Goal: Task Accomplishment & Management: Complete application form

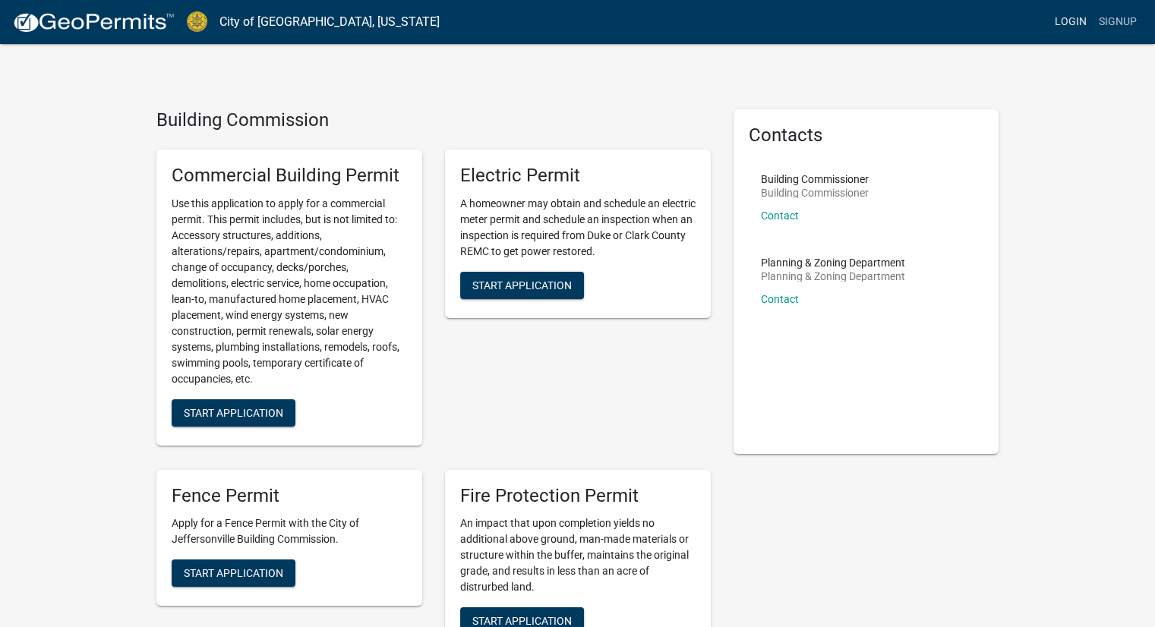
click at [1073, 23] on link "Login" at bounding box center [1071, 22] width 44 height 29
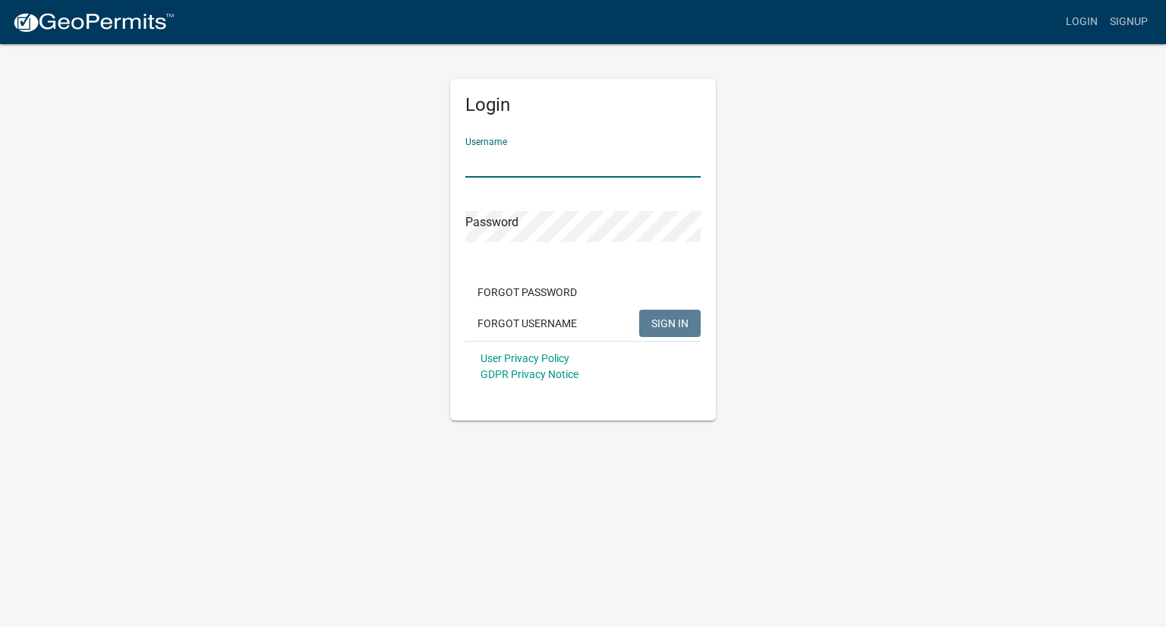
click at [519, 151] on input "Username" at bounding box center [582, 162] width 235 height 31
type input "SavannahMiller"
click at [639, 310] on button "SIGN IN" at bounding box center [670, 323] width 62 height 27
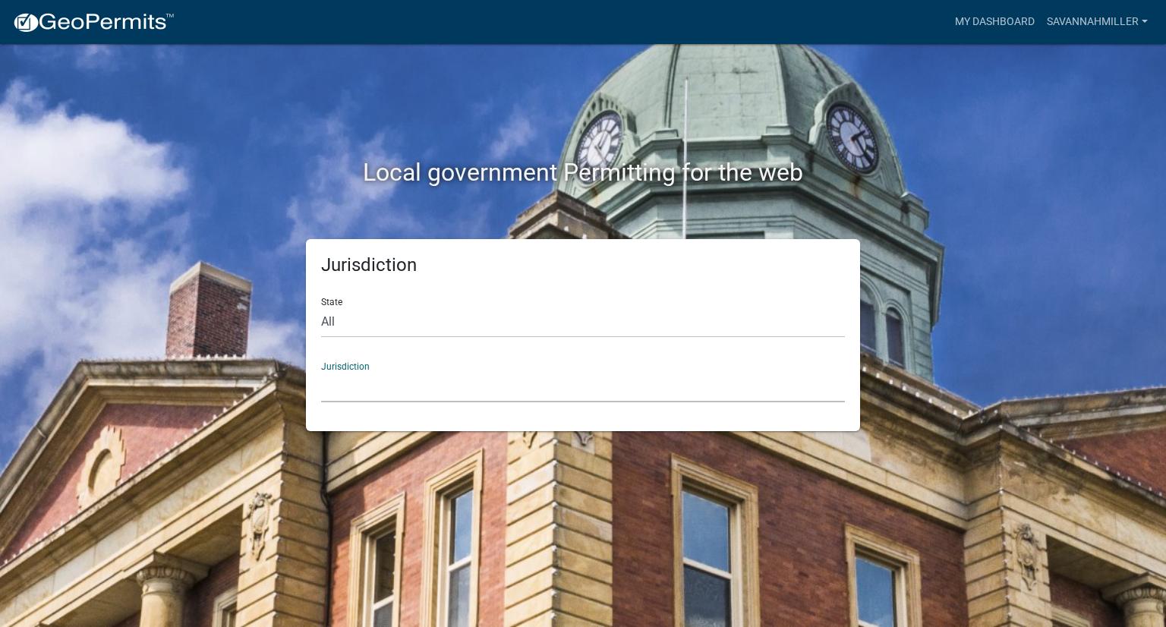
click at [488, 390] on select "[GEOGRAPHIC_DATA], [US_STATE] [GEOGRAPHIC_DATA], [US_STATE][PERSON_NAME][GEOGRA…" at bounding box center [583, 386] width 524 height 31
click at [204, 430] on div "Jurisdiction State All [US_STATE] [US_STATE] [US_STATE] [US_STATE] [US_STATE] […" at bounding box center [583, 335] width 866 height 192
click at [966, 26] on link "My Dashboard" at bounding box center [995, 22] width 92 height 29
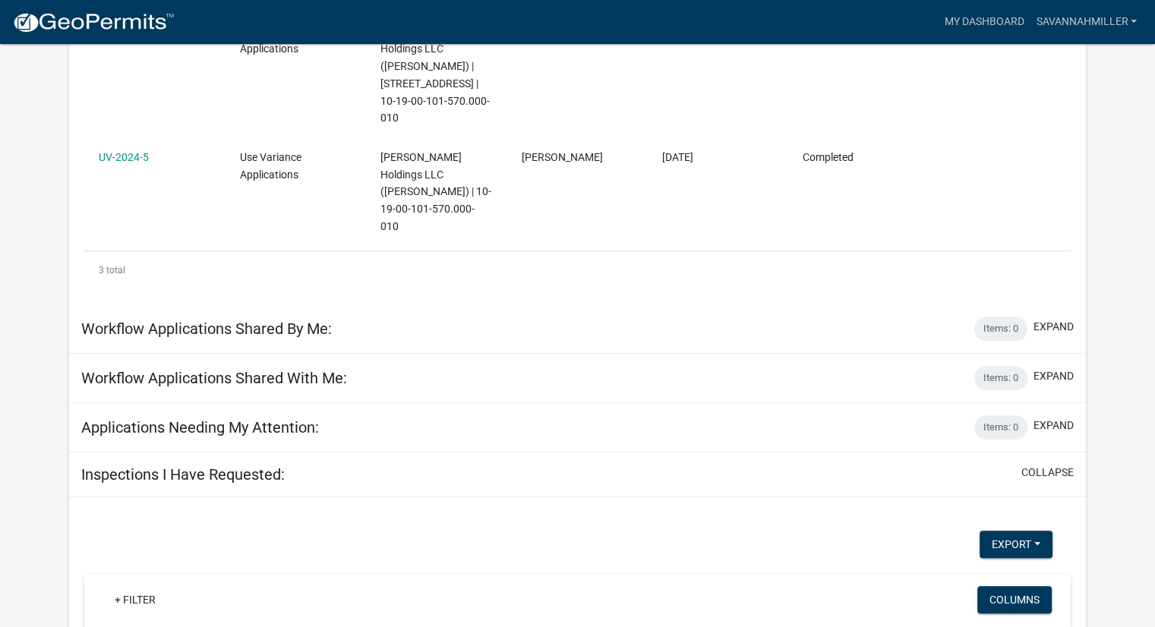
scroll to position [228, 0]
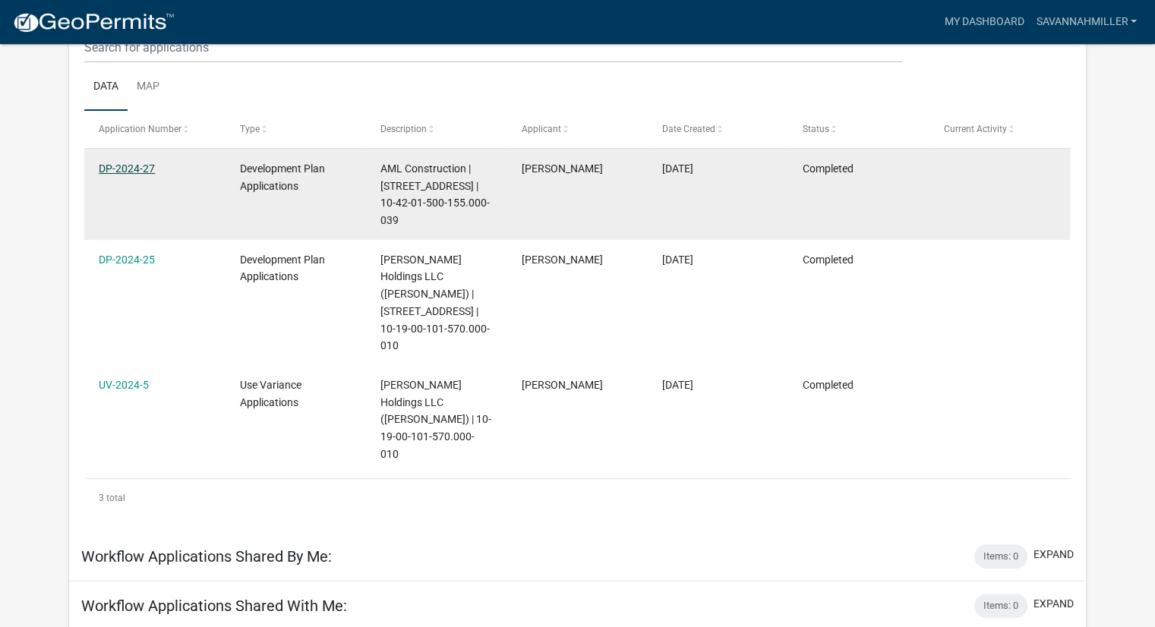
click at [119, 169] on link "DP-2024-27" at bounding box center [127, 169] width 56 height 12
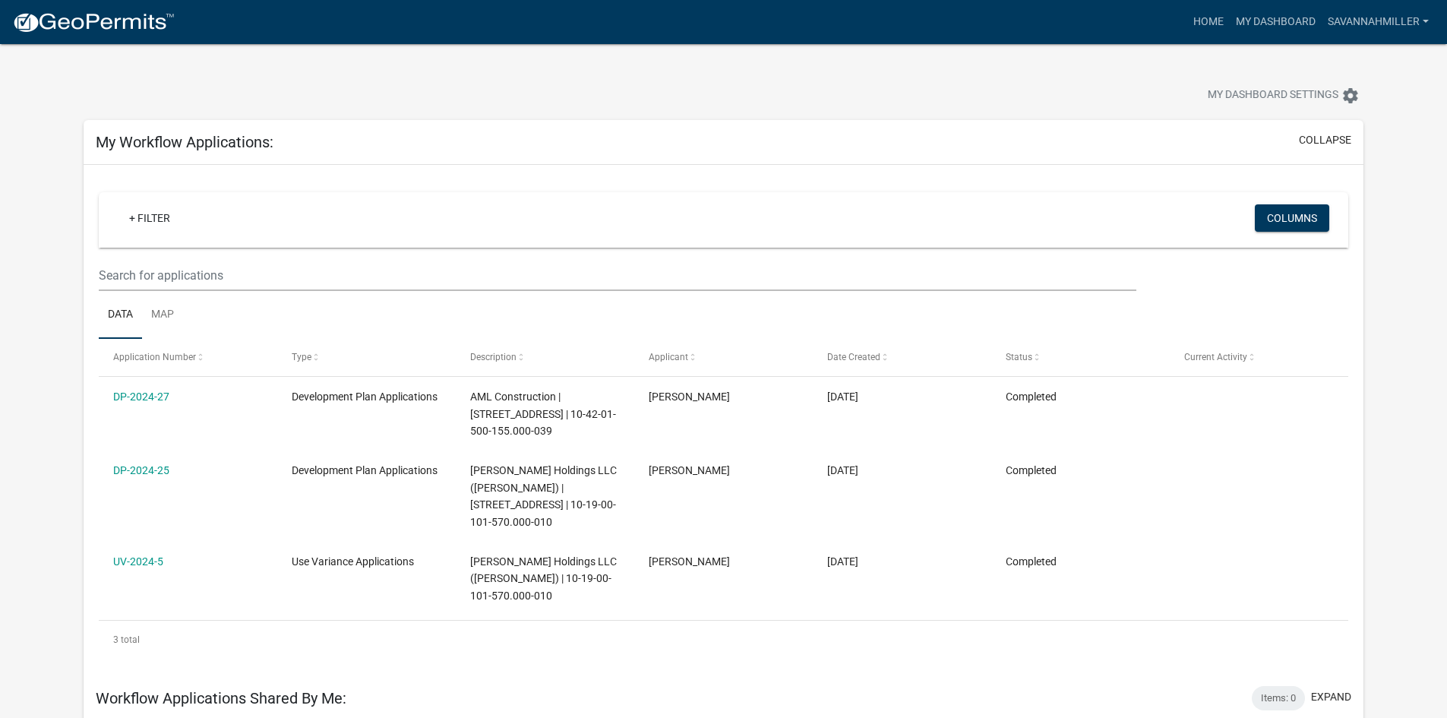
click at [85, 20] on img at bounding box center [93, 22] width 163 height 23
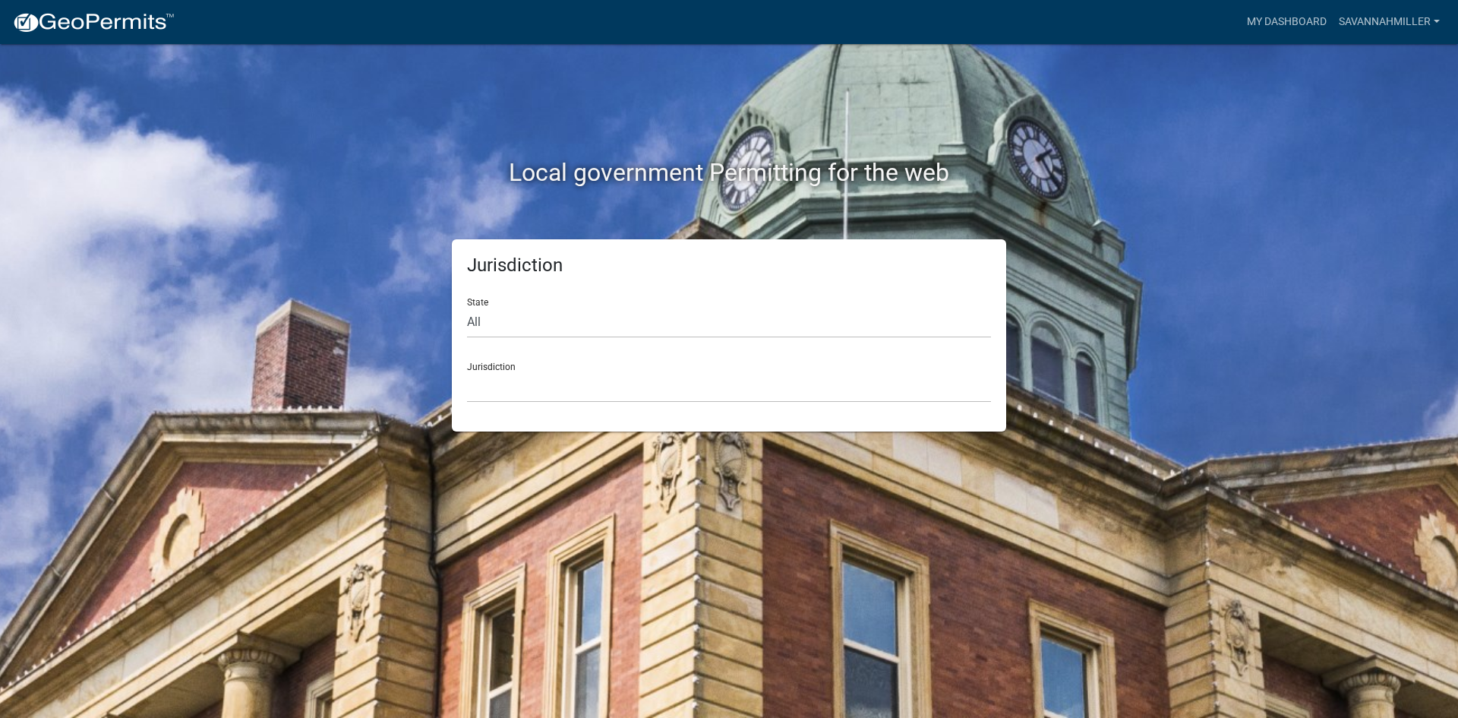
click at [589, 405] on div "Jurisdiction State All [US_STATE] [US_STATE] [US_STATE] [US_STATE] [US_STATE] […" at bounding box center [729, 335] width 554 height 192
click at [572, 327] on select "All [US_STATE] [US_STATE] [US_STATE] [US_STATE] [US_STATE] [US_STATE] [US_STATE…" at bounding box center [729, 322] width 524 height 31
select select "[US_STATE]"
click at [467, 307] on select "All [US_STATE] [US_STATE] [US_STATE] [US_STATE] [US_STATE] [US_STATE] [US_STATE…" at bounding box center [729, 322] width 524 height 31
click at [523, 383] on select "City of [GEOGRAPHIC_DATA], [US_STATE] City of [GEOGRAPHIC_DATA], [US_STATE] Cit…" at bounding box center [729, 386] width 524 height 31
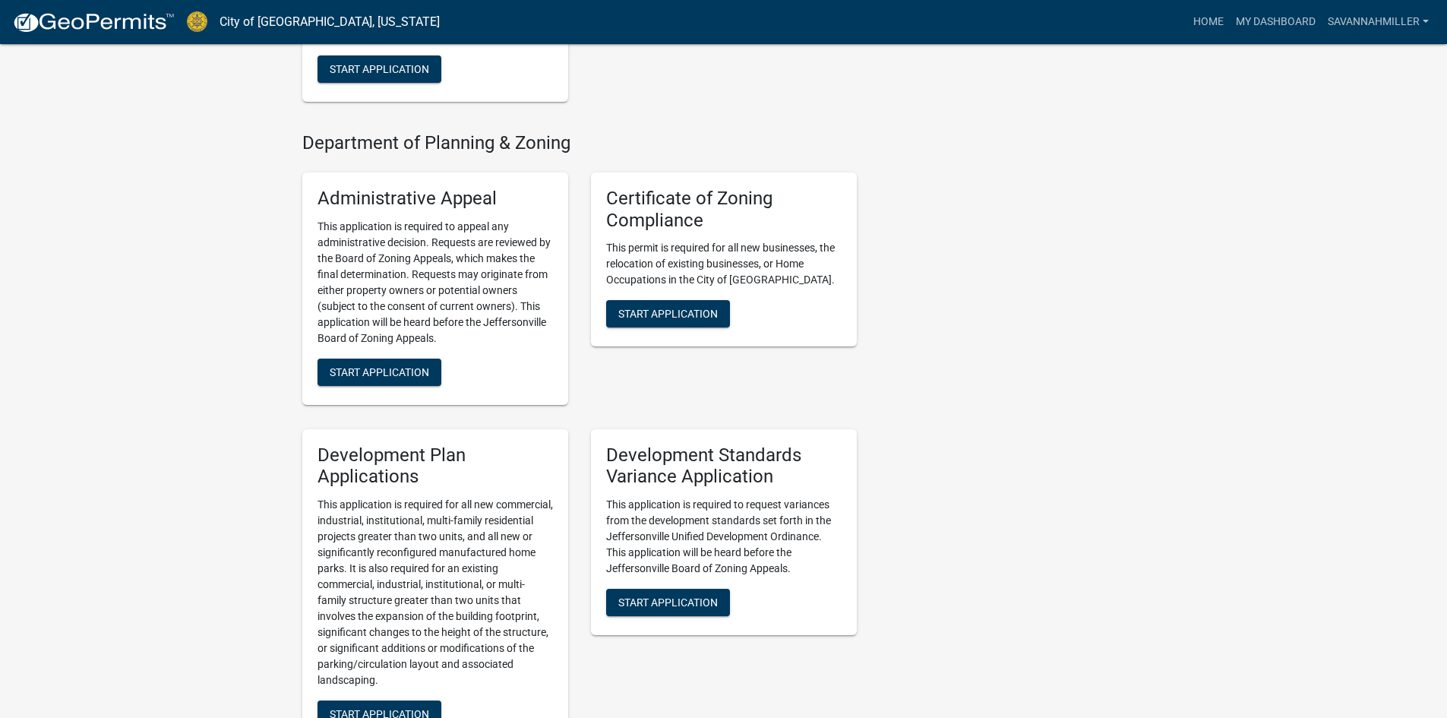
scroll to position [1473, 0]
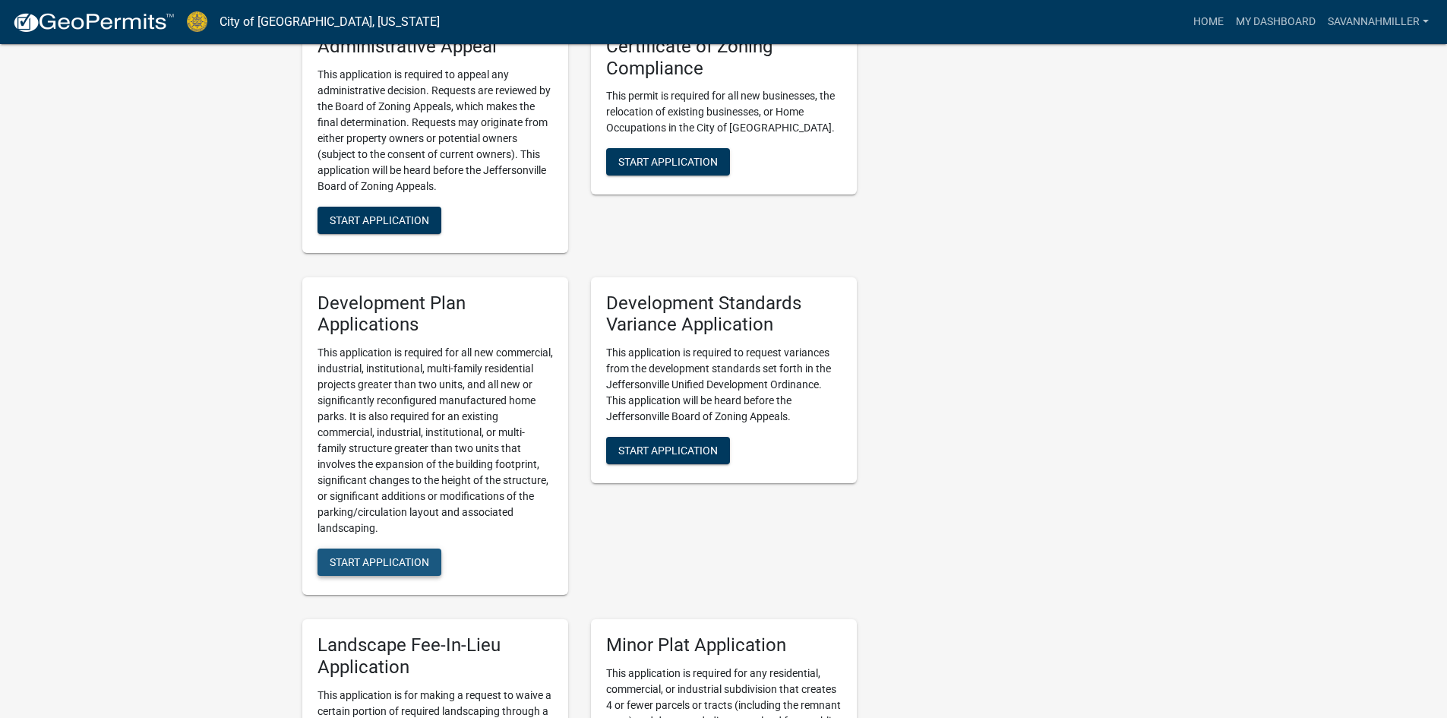
click at [377, 551] on button "Start Application" at bounding box center [379, 561] width 124 height 27
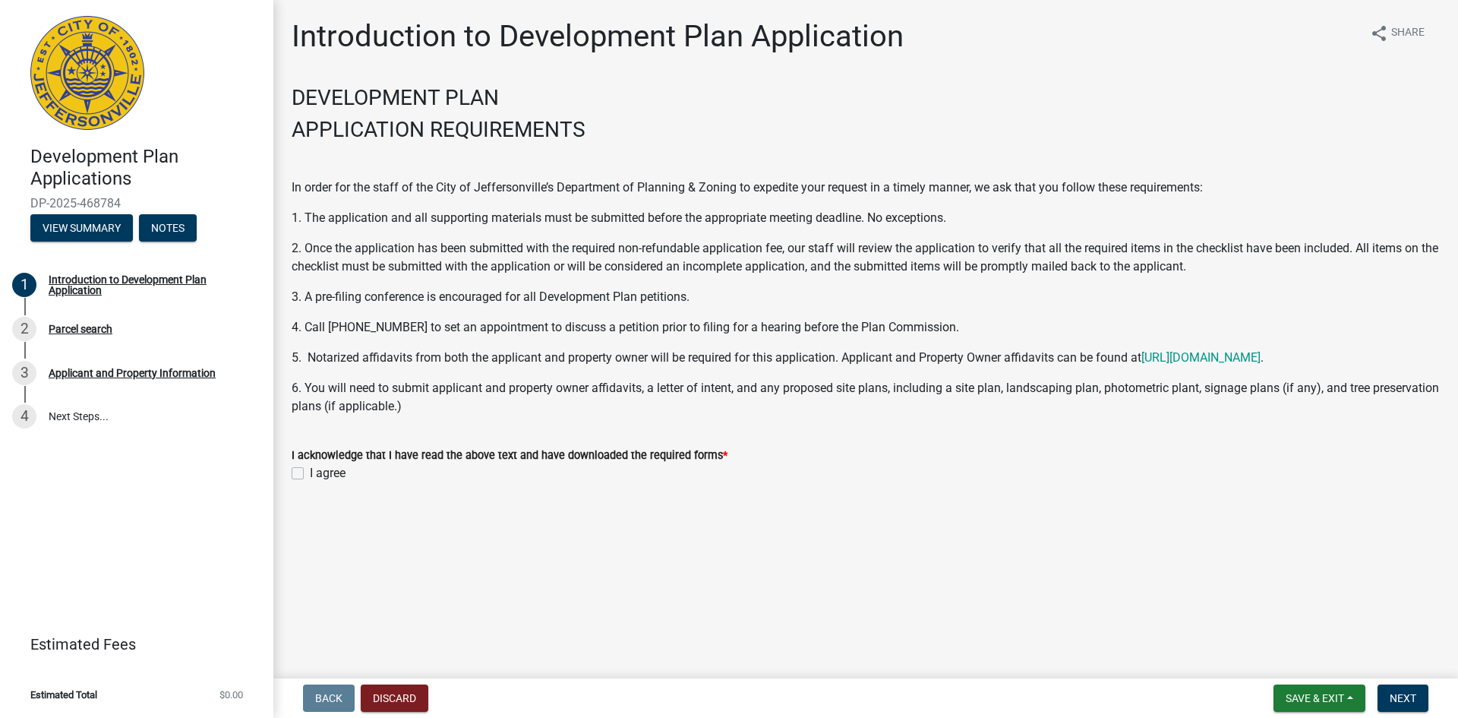
click at [318, 478] on label "I agree" at bounding box center [328, 473] width 36 height 18
click at [318, 474] on input "I agree" at bounding box center [315, 469] width 10 height 10
checkbox input "true"
click at [1166, 626] on span "Next" at bounding box center [1403, 698] width 27 height 12
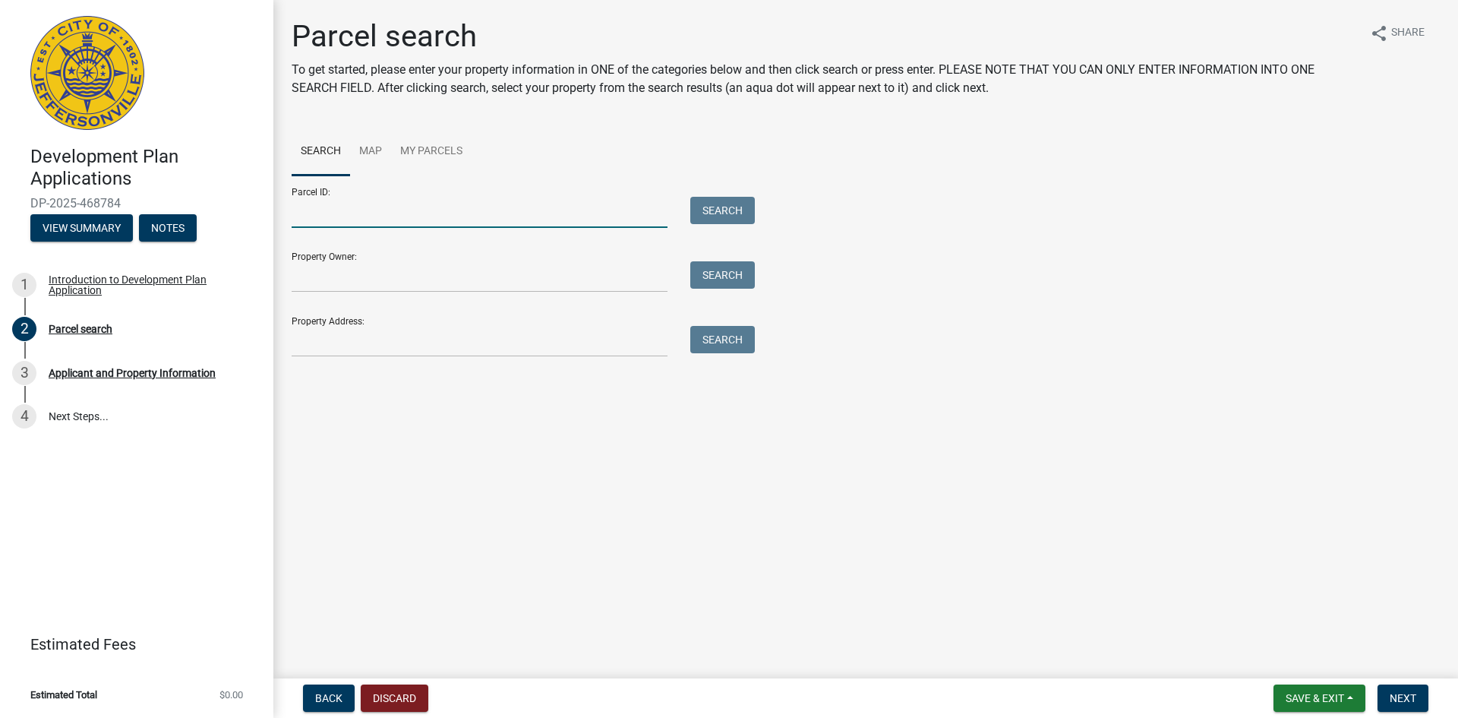
click at [520, 222] on input "Parcel ID:" at bounding box center [480, 212] width 376 height 31
click at [751, 219] on button "Search" at bounding box center [722, 210] width 65 height 27
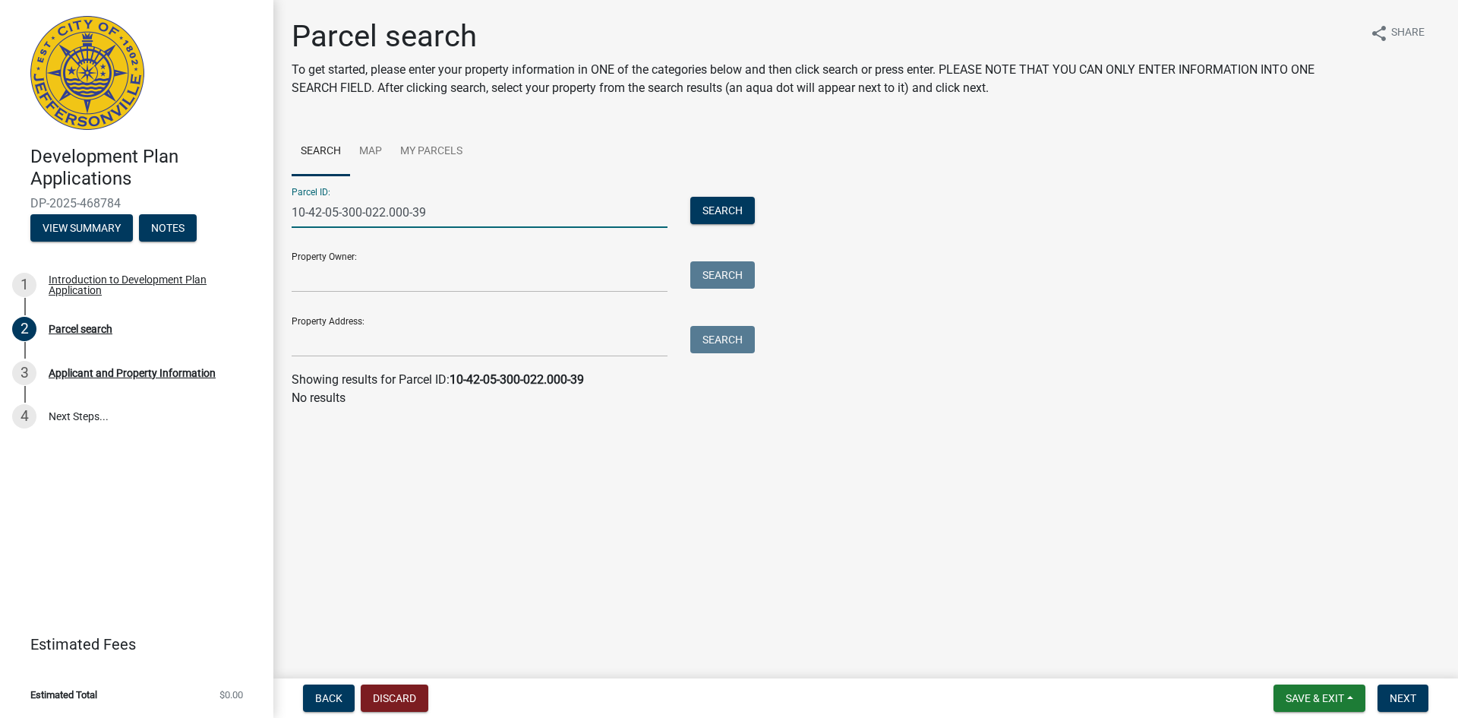
click at [414, 214] on input "10-42-05-300-022.000-39" at bounding box center [480, 212] width 376 height 31
click at [396, 216] on input "10-42-05-300-022.00039" at bounding box center [480, 212] width 376 height 31
click at [388, 211] on input "10-42-05-300-022.00039" at bounding box center [480, 212] width 376 height 31
click at [390, 215] on input "10-42-05-300-022.00039" at bounding box center [480, 212] width 376 height 31
click at [370, 214] on input "10-42-05-300-02200039" at bounding box center [480, 212] width 376 height 31
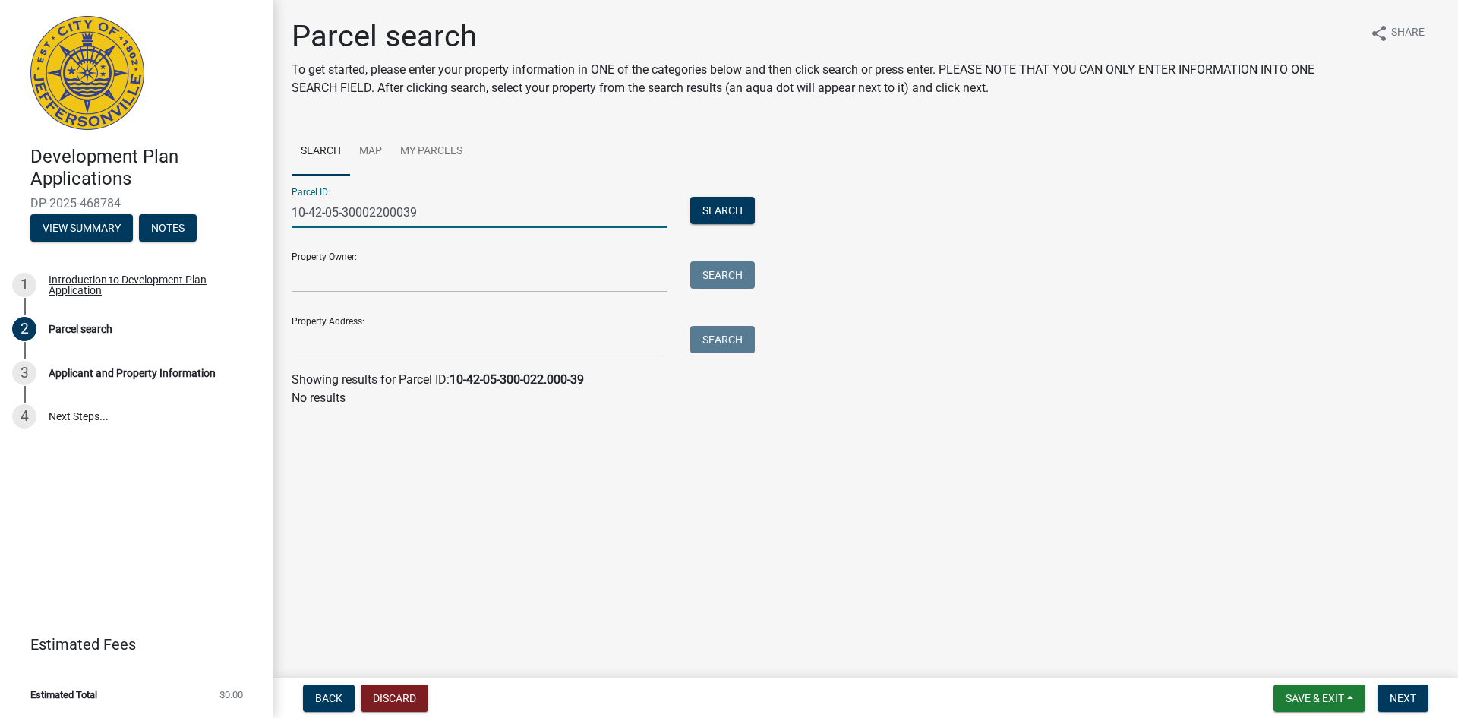
click at [346, 211] on input "10-42-05-30002200039" at bounding box center [480, 212] width 376 height 31
click at [346, 213] on input "10-42-05-30002200039" at bounding box center [480, 212] width 376 height 31
click at [344, 213] on input "10-42-05-30002200039" at bounding box center [480, 212] width 376 height 31
click at [326, 214] on input "[PHONE_NUMBER]" at bounding box center [480, 212] width 376 height 31
click at [312, 215] on input "10-420530002200039" at bounding box center [480, 212] width 376 height 31
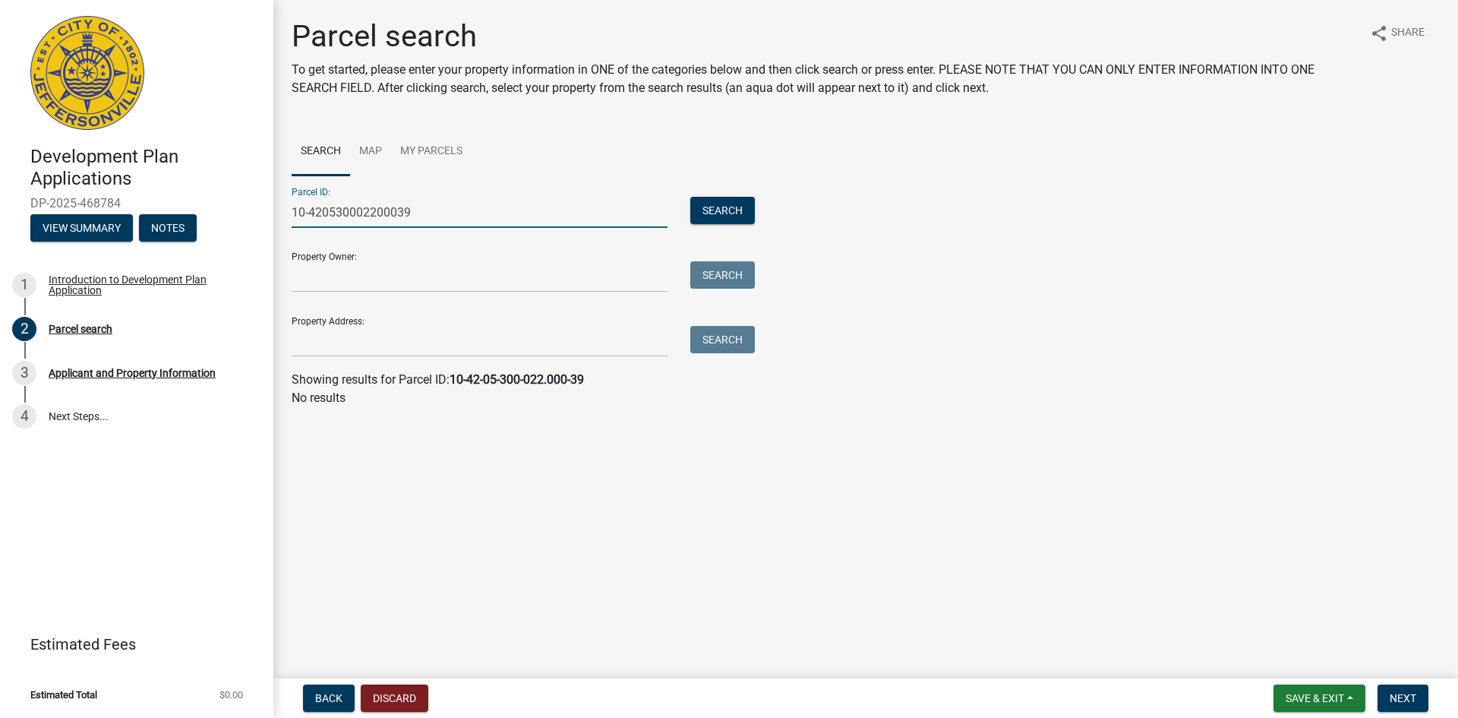
click at [307, 212] on input "10-420530002200039" at bounding box center [480, 212] width 376 height 31
click at [311, 214] on input "10-420530002200039" at bounding box center [480, 212] width 376 height 31
click at [404, 216] on input "10420530002200039" at bounding box center [480, 212] width 376 height 31
click at [722, 210] on button "Search" at bounding box center [722, 210] width 65 height 27
drag, startPoint x: 598, startPoint y: 218, endPoint x: 267, endPoint y: 245, distance: 331.4
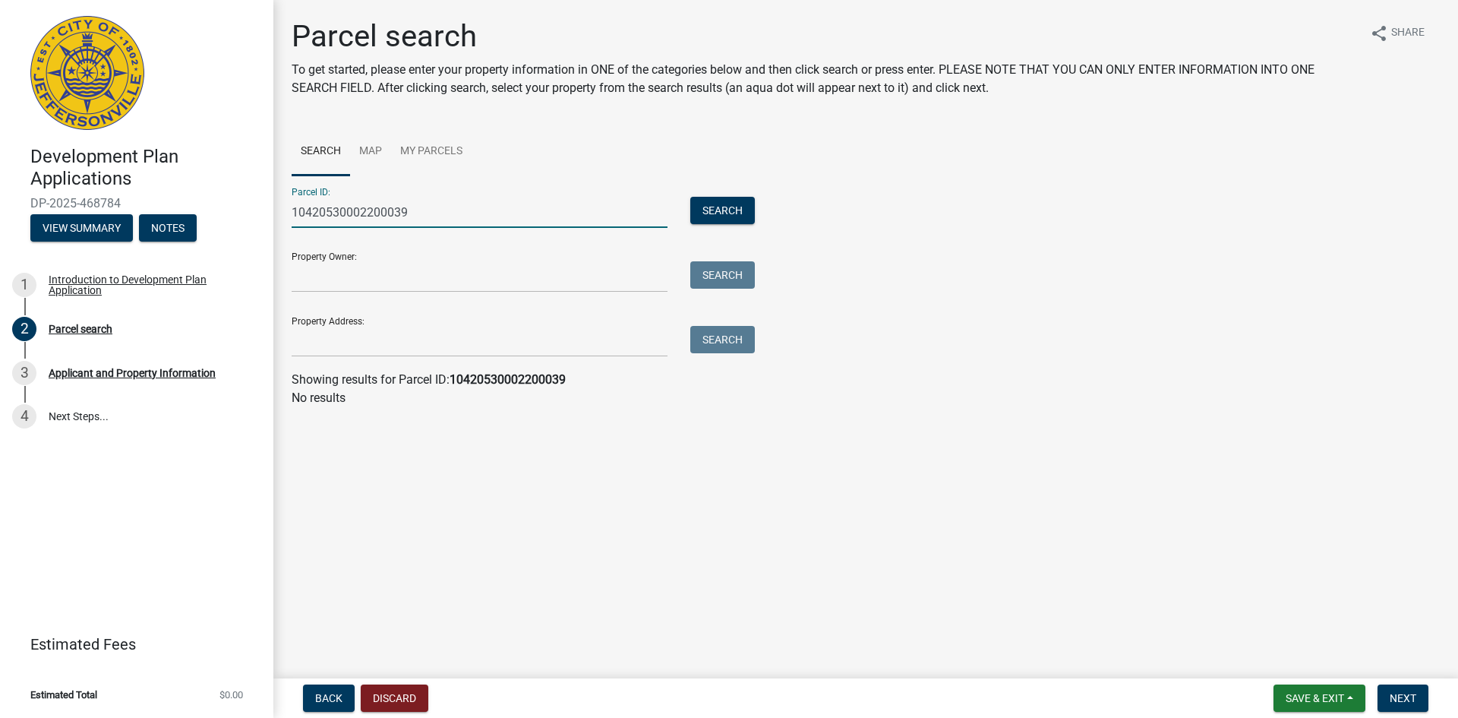
click at [267, 245] on div "Development Plan Applications DP-2025-468784 View Summary Notes 1 Introduction …" at bounding box center [729, 359] width 1458 height 718
type input "1042053002239"
drag, startPoint x: 506, startPoint y: 217, endPoint x: 251, endPoint y: 238, distance: 255.3
click at [251, 238] on div "Development Plan Applications DP-2025-468784 View Summary Notes 1 Introduction …" at bounding box center [729, 359] width 1458 height 718
click at [383, 353] on input "Property Address:" at bounding box center [480, 341] width 376 height 31
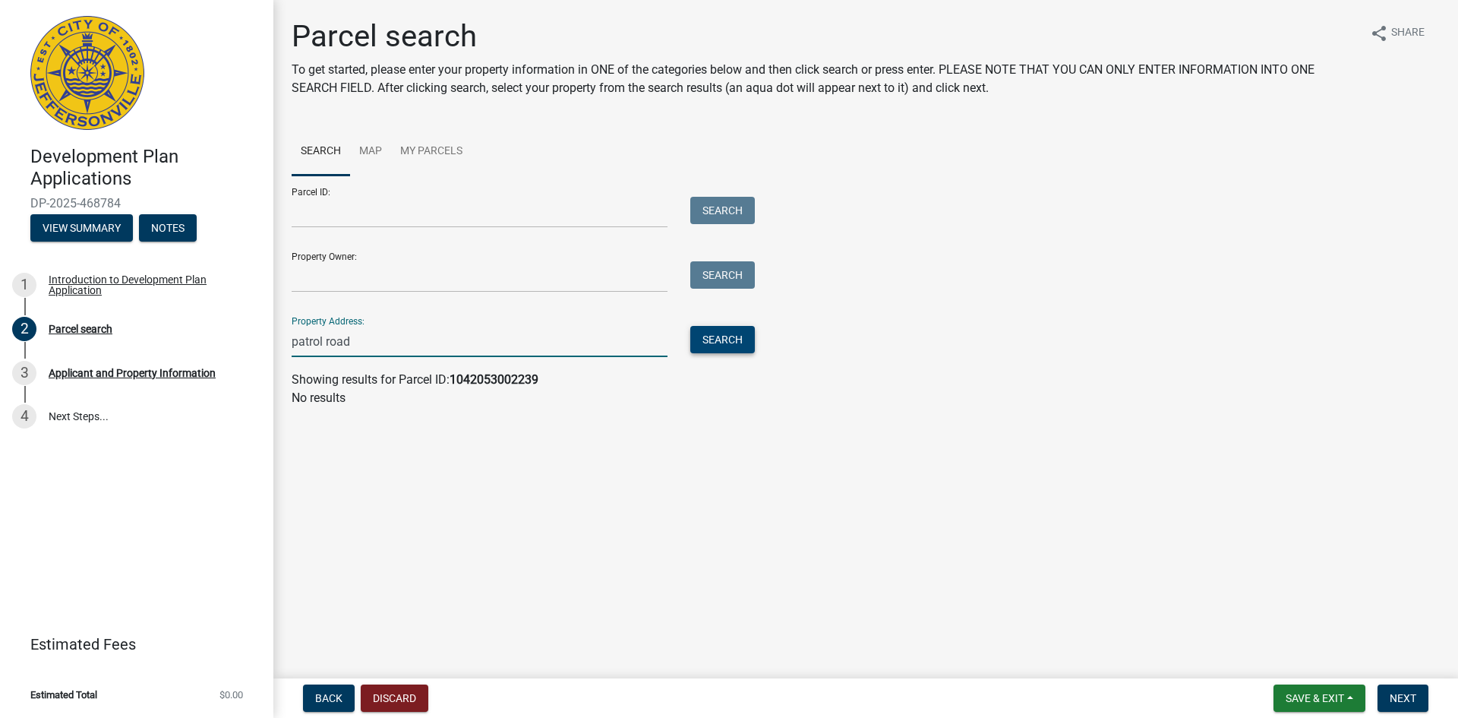
type input "patrol road"
click at [727, 336] on button "Search" at bounding box center [722, 339] width 65 height 27
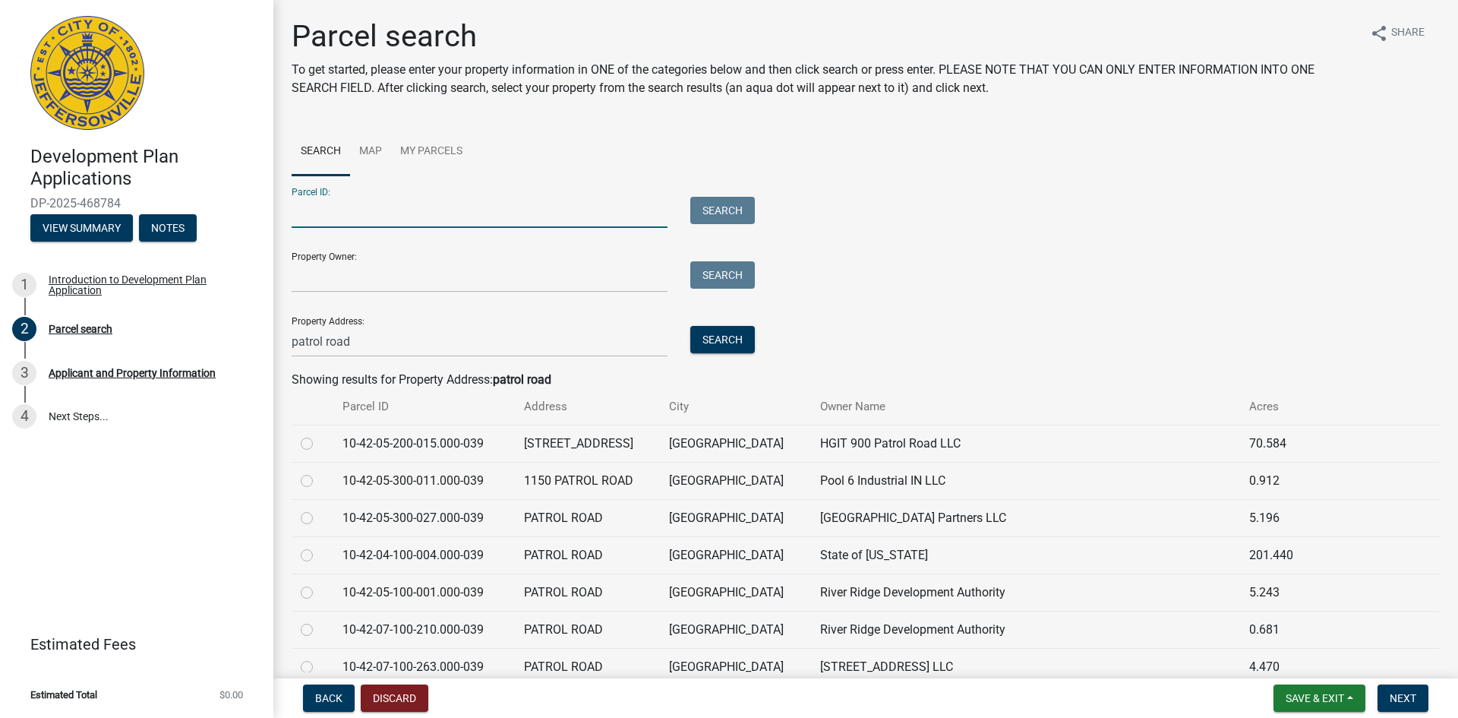
click at [360, 216] on input "Parcel ID:" at bounding box center [480, 212] width 376 height 31
paste input "10-42-05-300-022.000-039"
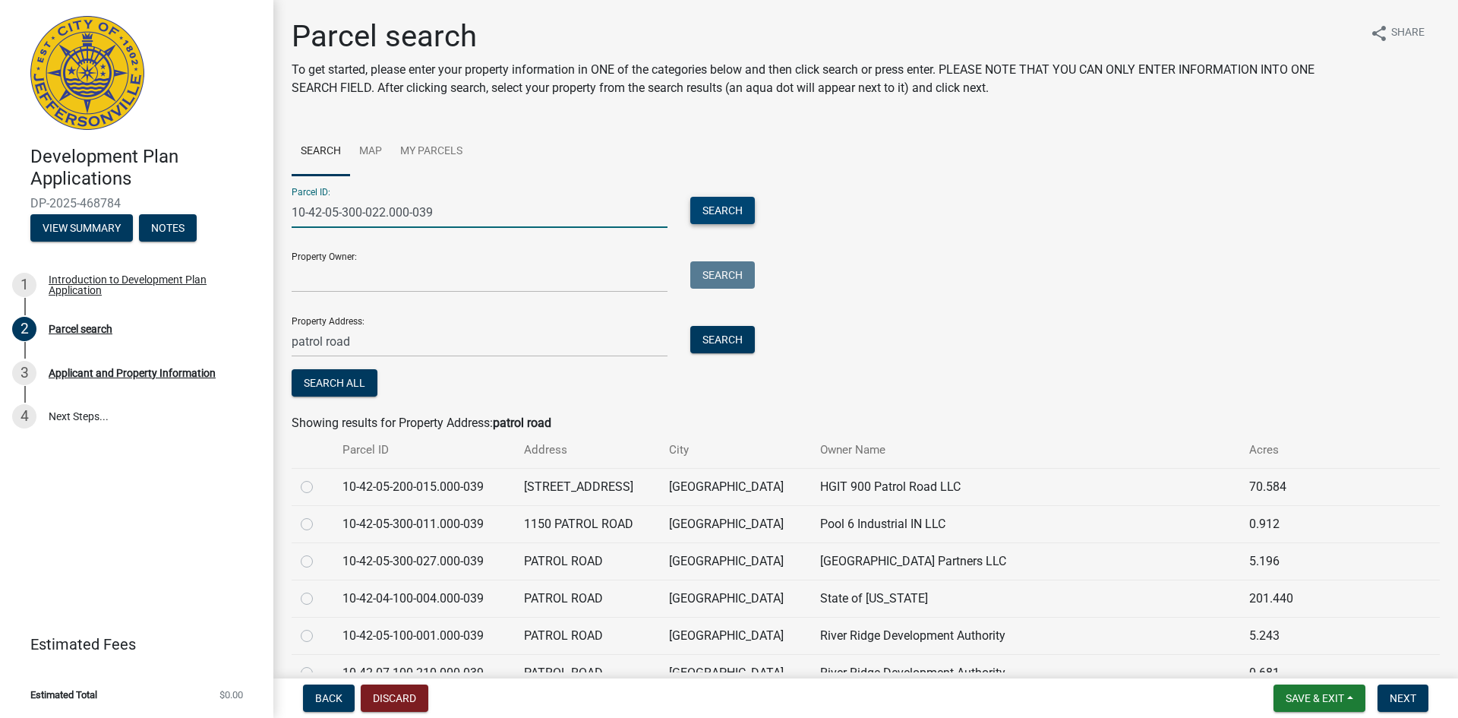
type input "10-42-05-300-022.000-039"
click at [705, 214] on button "Search" at bounding box center [722, 210] width 65 height 27
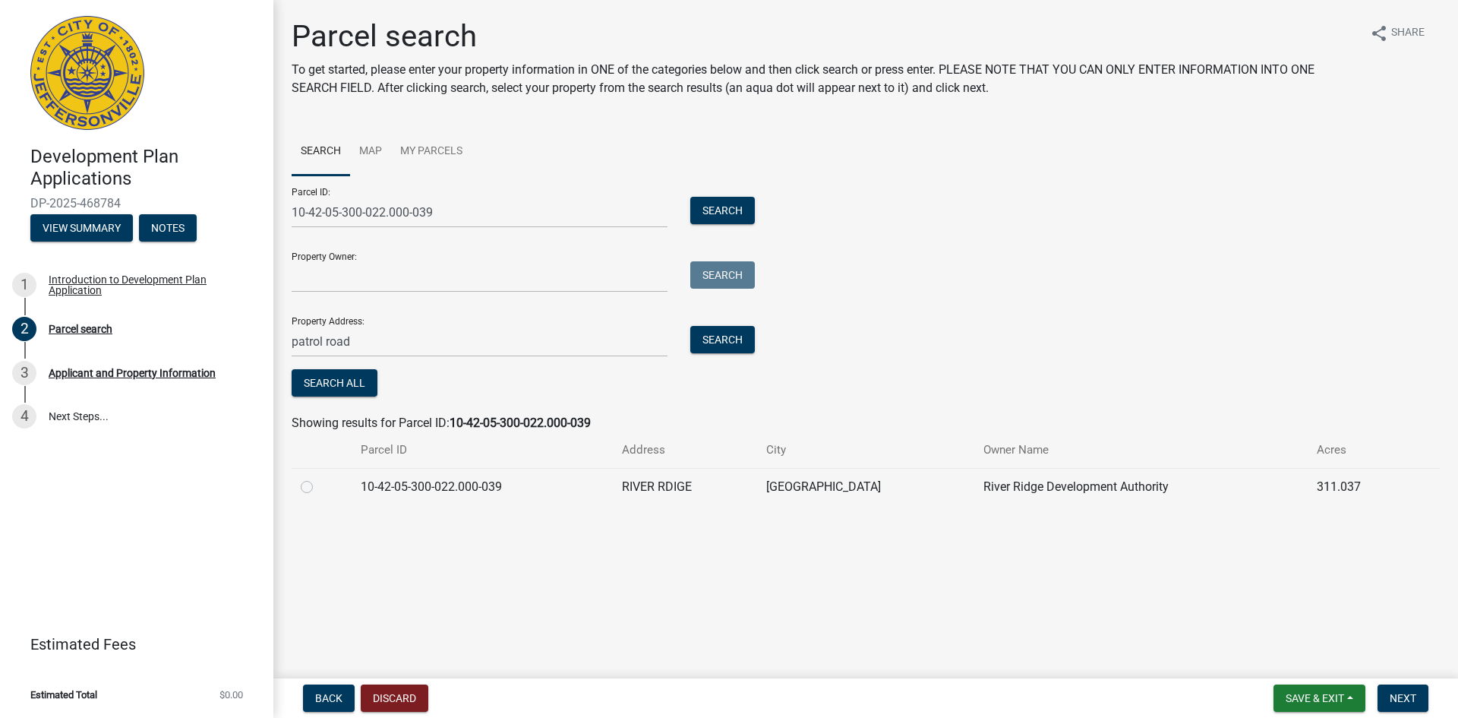
click at [319, 478] on label at bounding box center [319, 478] width 0 height 0
click at [319, 482] on input "radio" at bounding box center [324, 483] width 10 height 10
radio input "true"
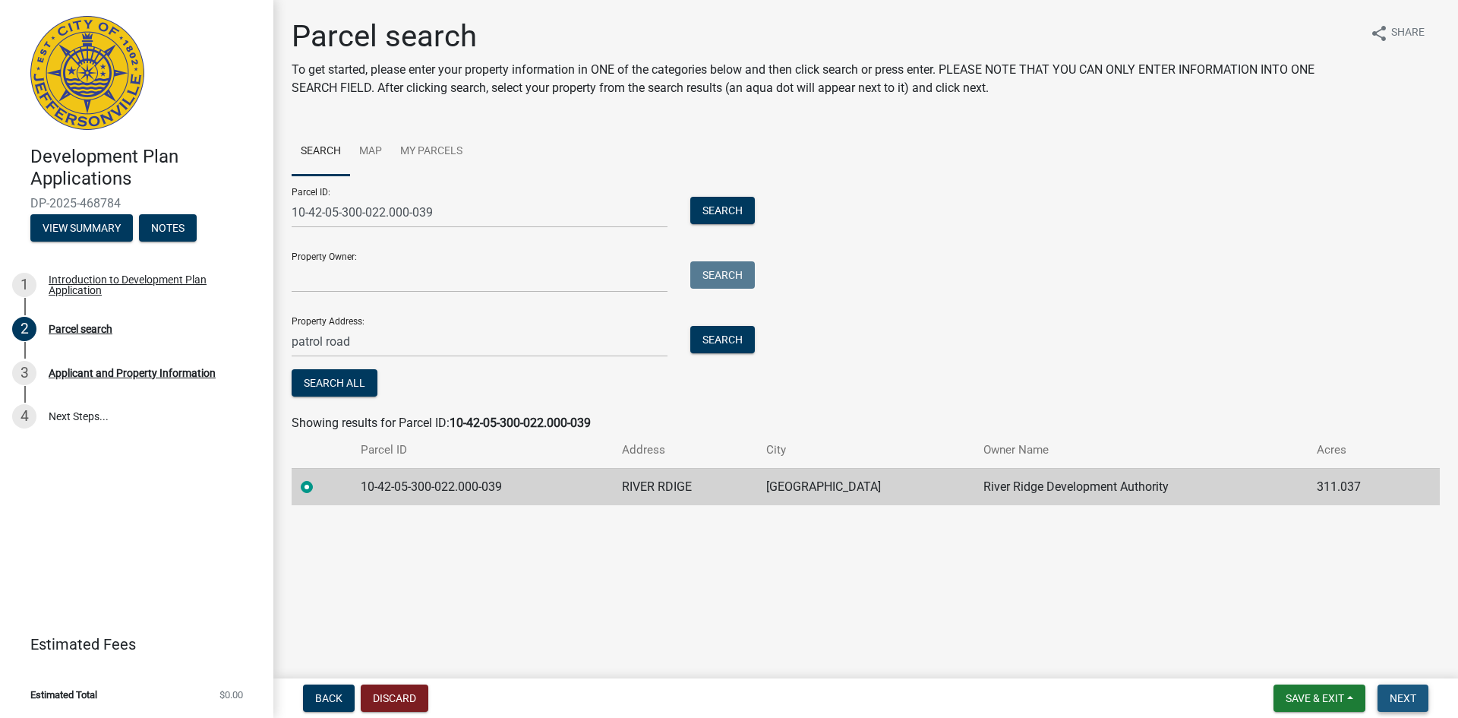
click at [1166, 626] on button "Next" at bounding box center [1402, 697] width 51 height 27
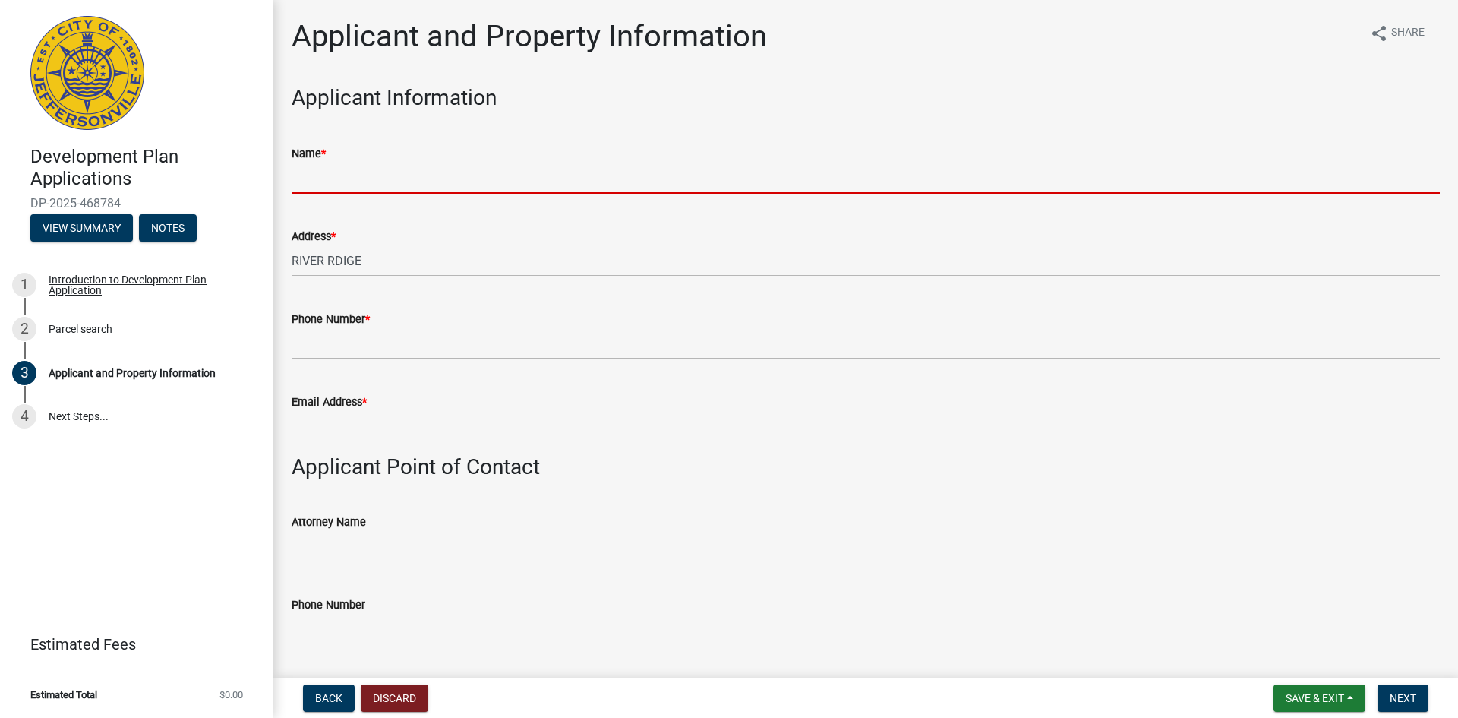
click at [408, 171] on input "Name *" at bounding box center [866, 178] width 1148 height 31
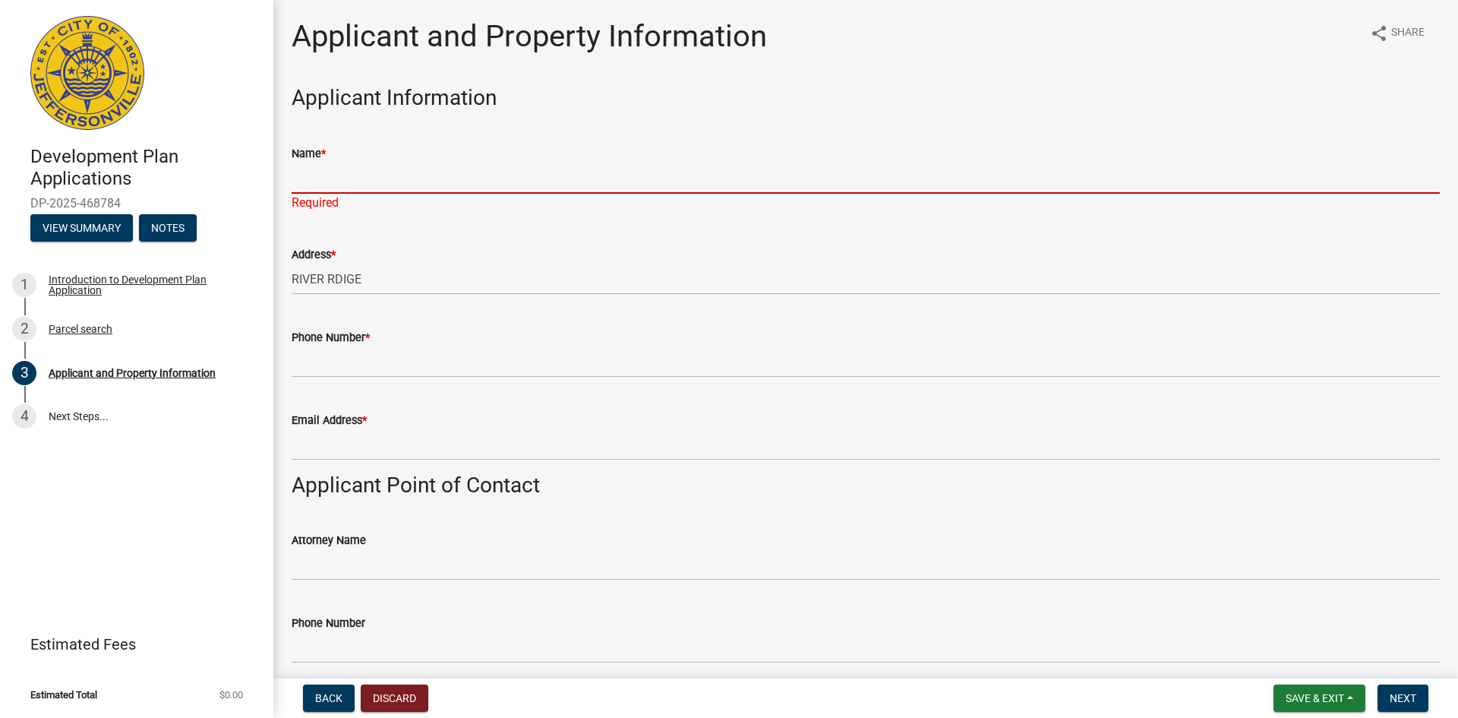
click at [440, 190] on input "Name *" at bounding box center [866, 178] width 1148 height 31
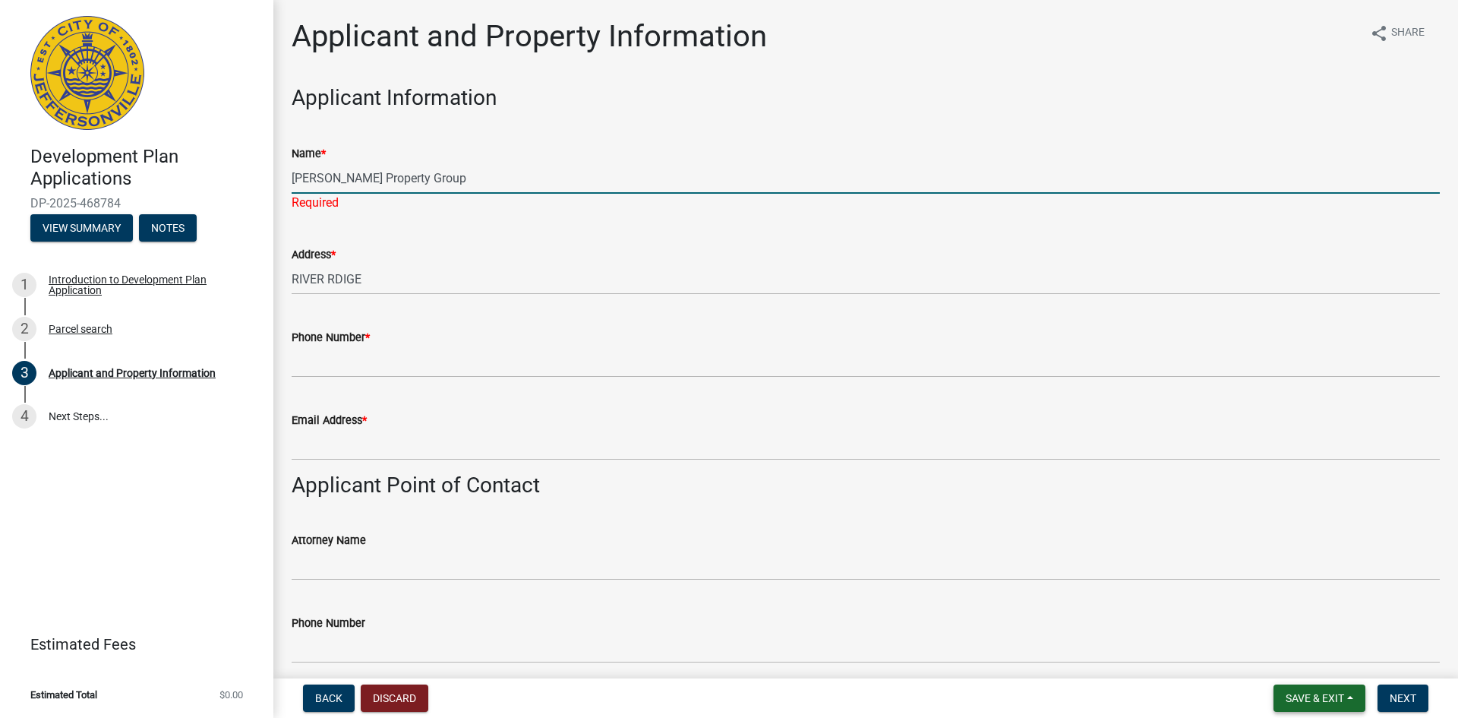
type input "[PERSON_NAME] Property Group"
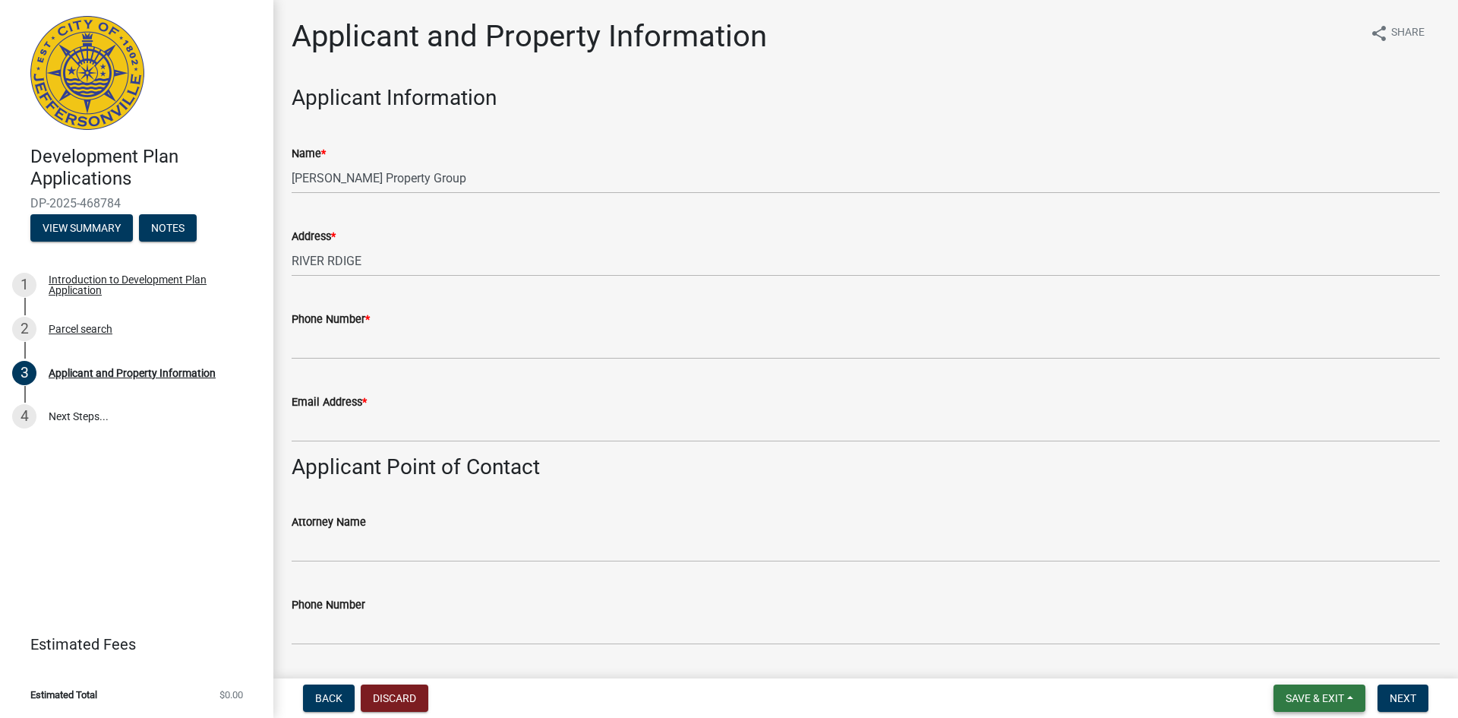
click at [1166, 626] on button "Save & Exit" at bounding box center [1319, 697] width 92 height 27
click at [1166, 626] on button "Save & Exit" at bounding box center [1304, 658] width 121 height 36
